Goal: Check status

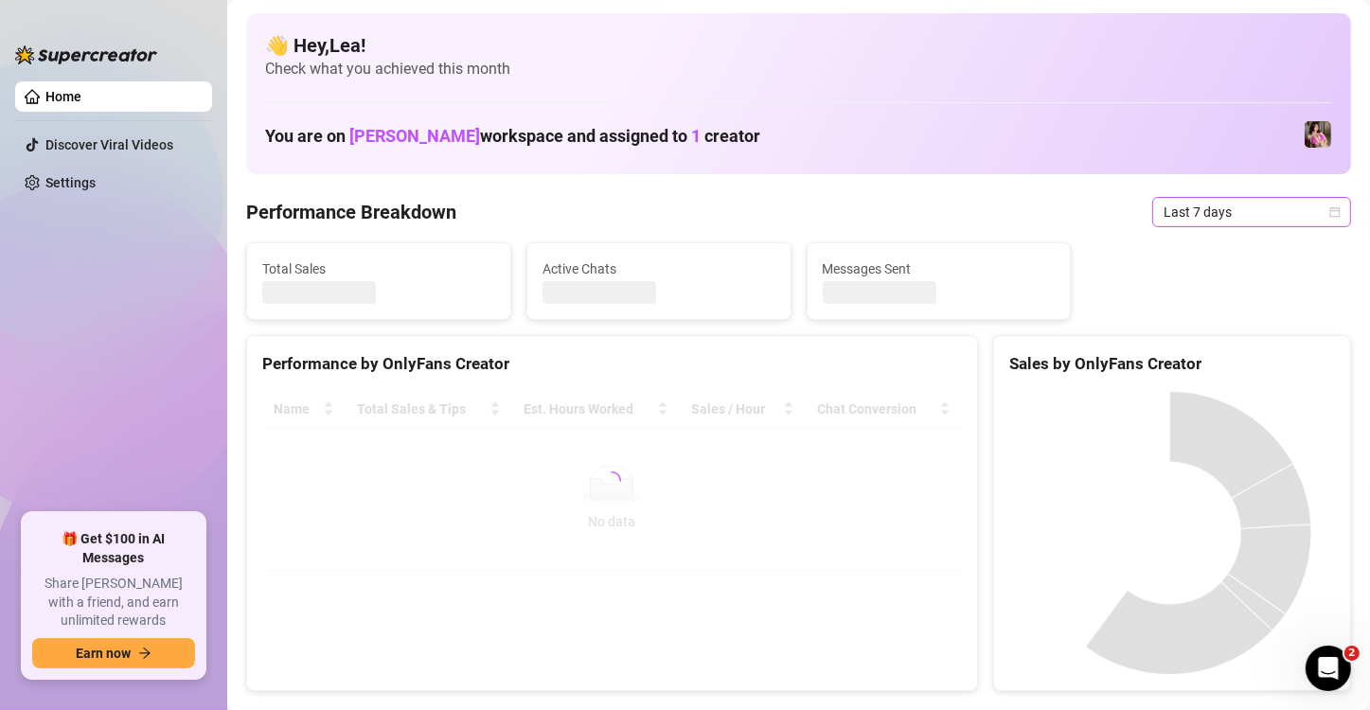
click at [1329, 207] on icon "calendar" at bounding box center [1334, 211] width 11 height 11
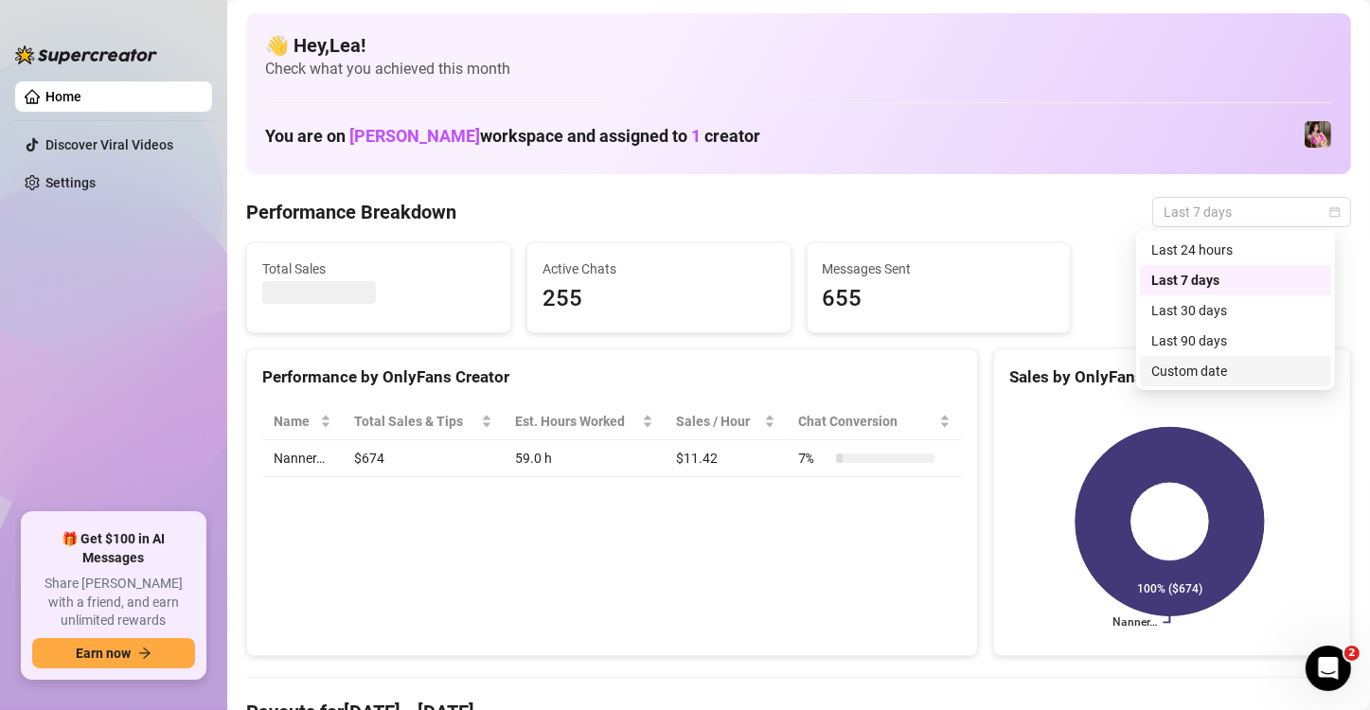
click at [1249, 371] on div "Custom date" at bounding box center [1235, 371] width 169 height 21
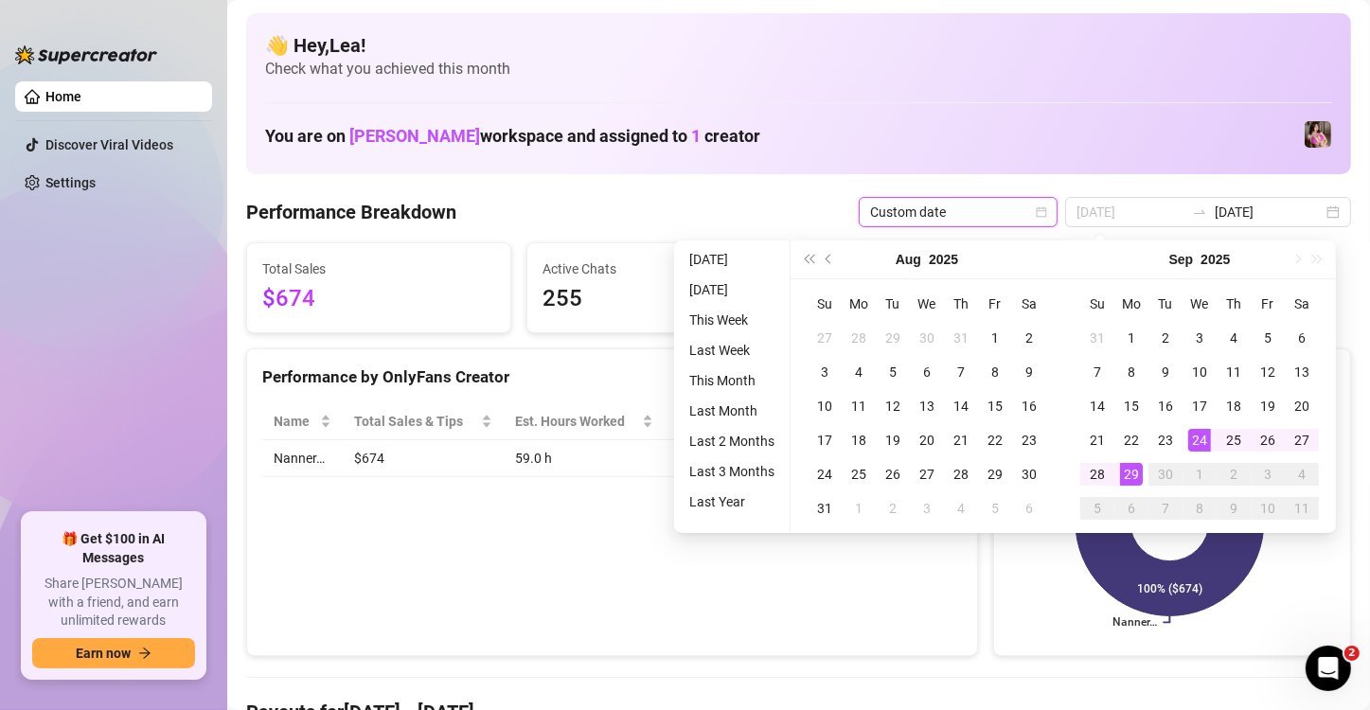
type input "[DATE]"
click at [1137, 483] on div "29" at bounding box center [1131, 474] width 23 height 23
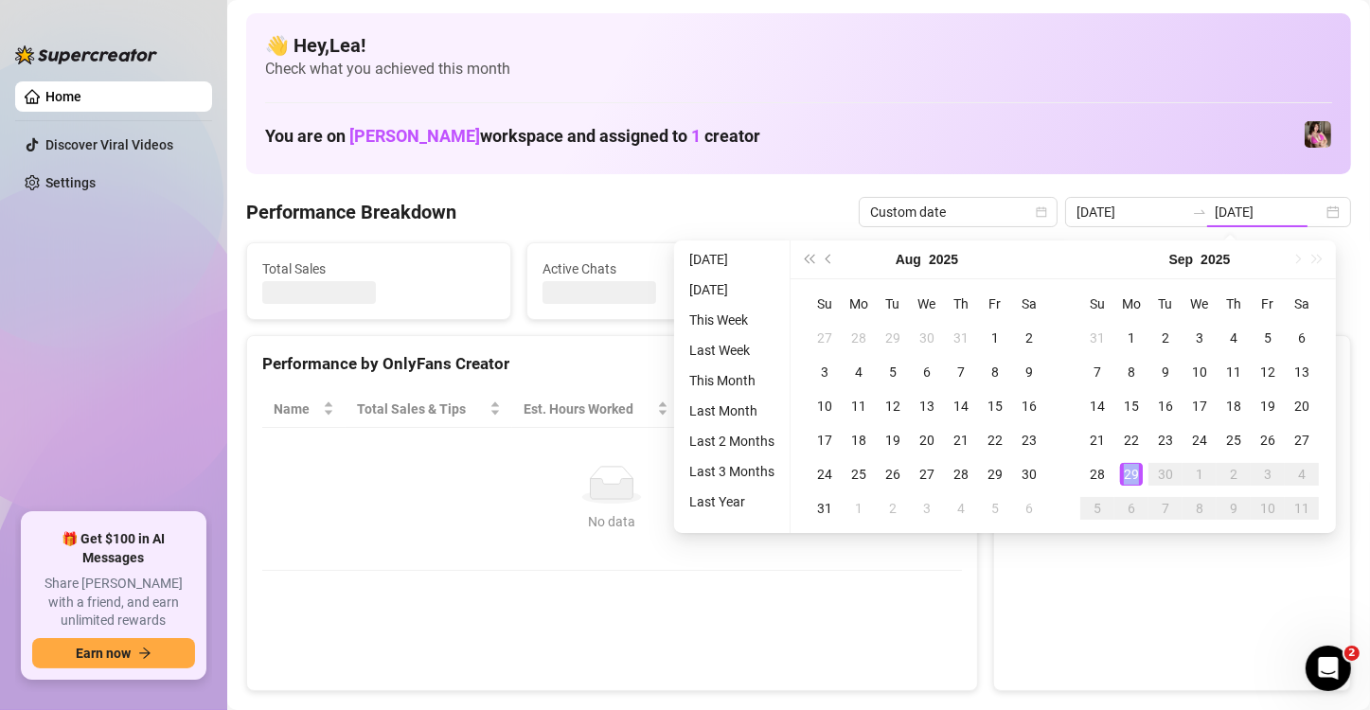
type input "[DATE]"
